Goal: Ask a question

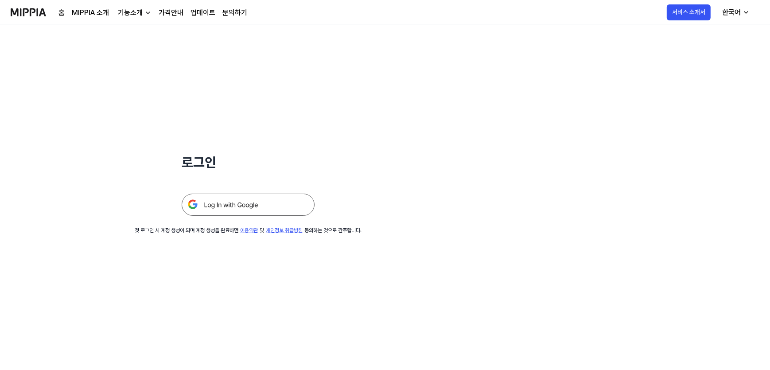
click at [251, 207] on img at bounding box center [248, 205] width 133 height 22
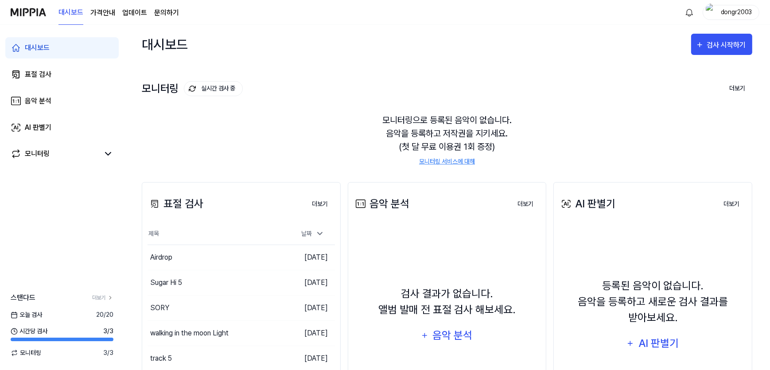
click at [166, 13] on link "문의하기" at bounding box center [166, 13] width 25 height 11
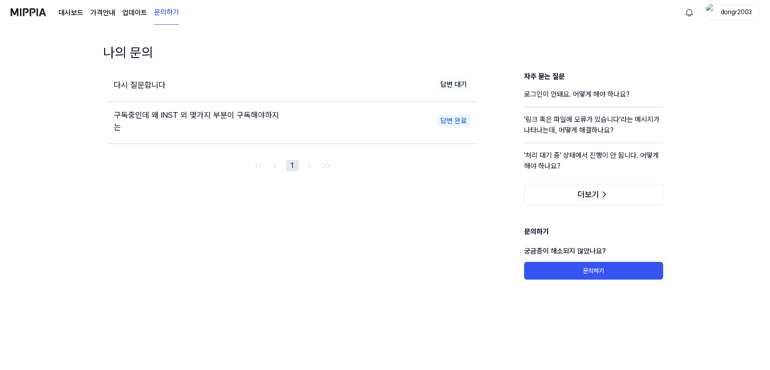
click at [144, 86] on span "다시 질문합니다" at bounding box center [140, 84] width 52 height 9
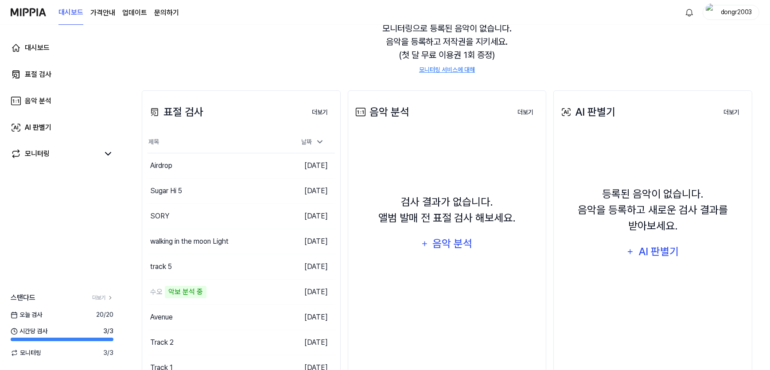
scroll to position [130, 0]
